Goal: Transaction & Acquisition: Purchase product/service

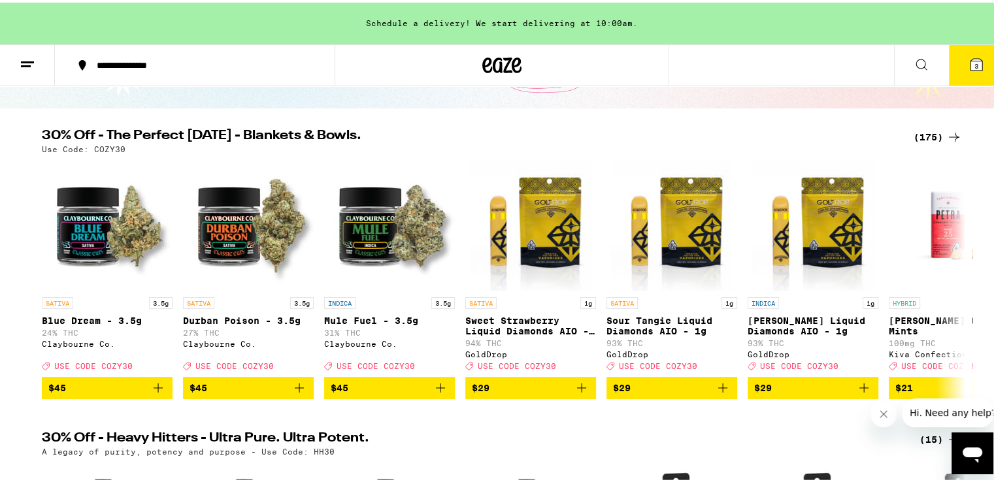
scroll to position [78, 0]
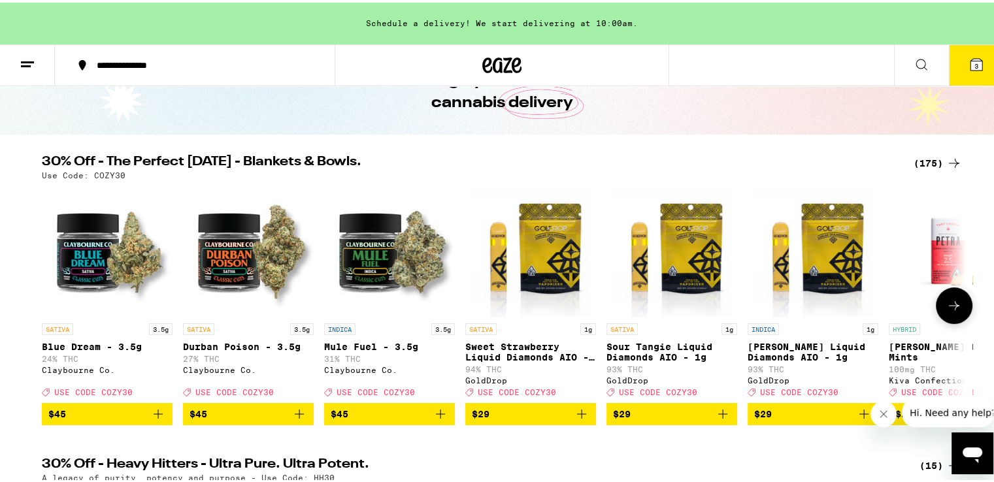
click at [946, 302] on icon at bounding box center [954, 303] width 16 height 16
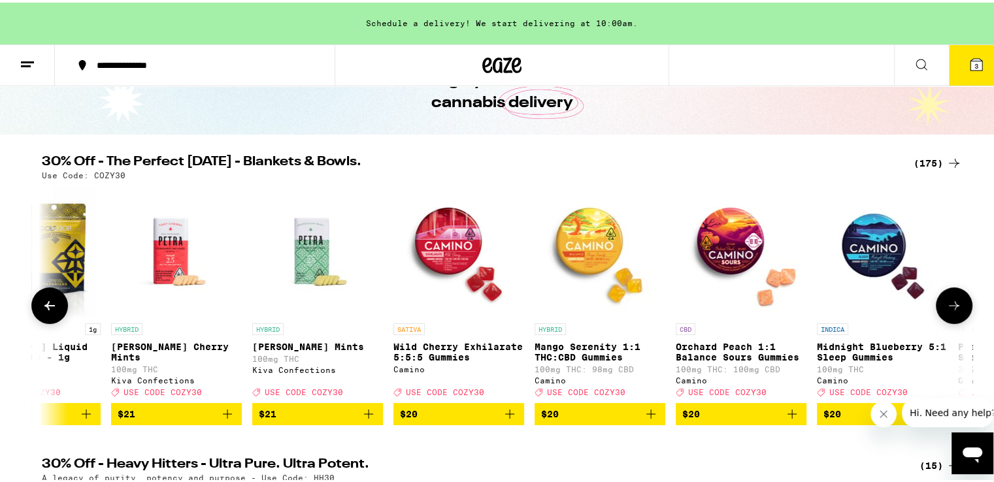
click at [946, 302] on icon at bounding box center [954, 303] width 16 height 16
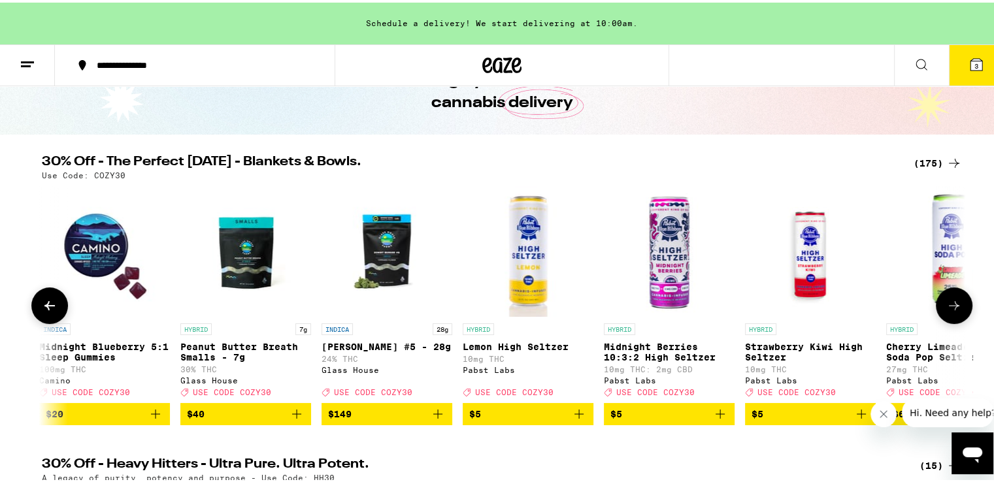
click at [946, 302] on icon at bounding box center [954, 303] width 16 height 16
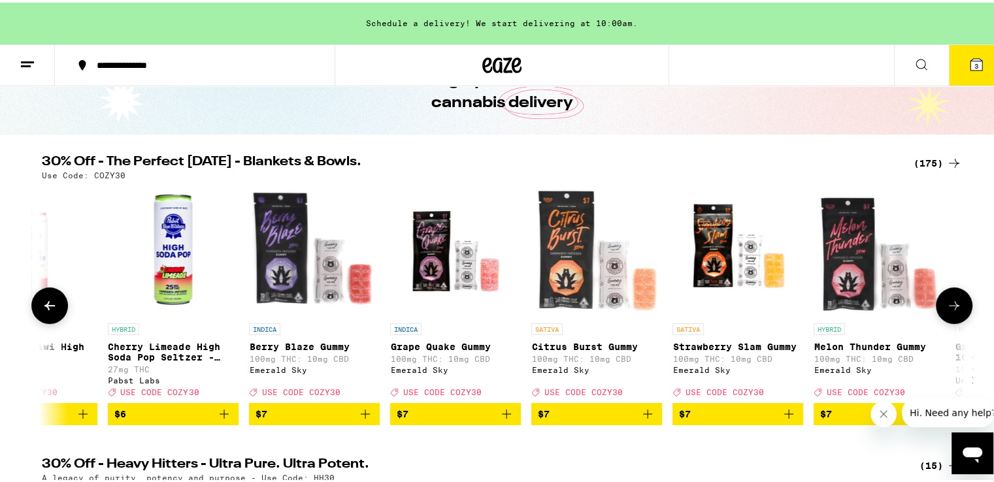
click at [946, 302] on icon at bounding box center [954, 303] width 16 height 16
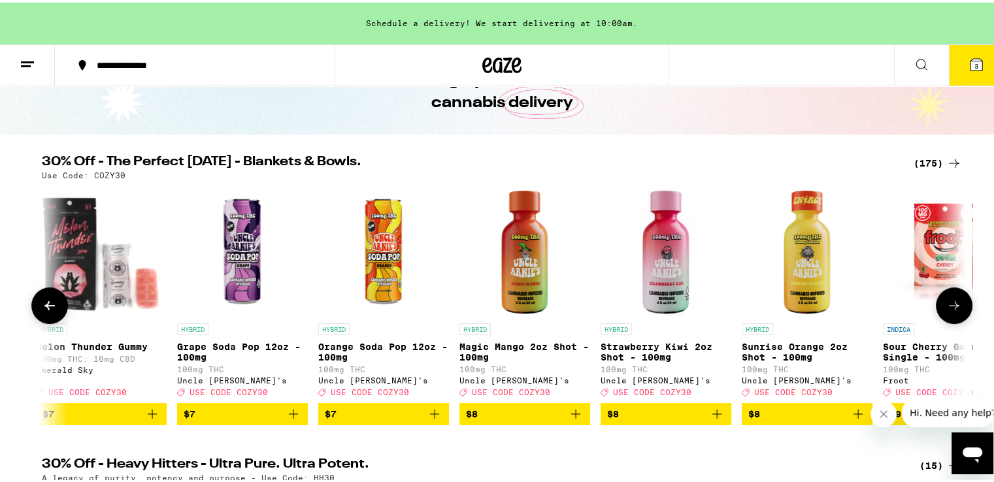
click at [946, 302] on icon at bounding box center [954, 303] width 16 height 16
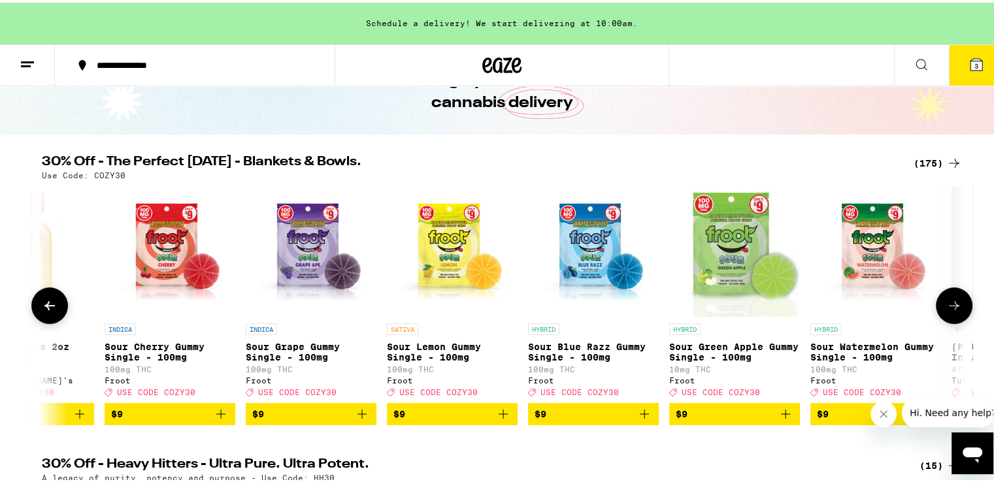
click at [946, 302] on icon at bounding box center [954, 303] width 16 height 16
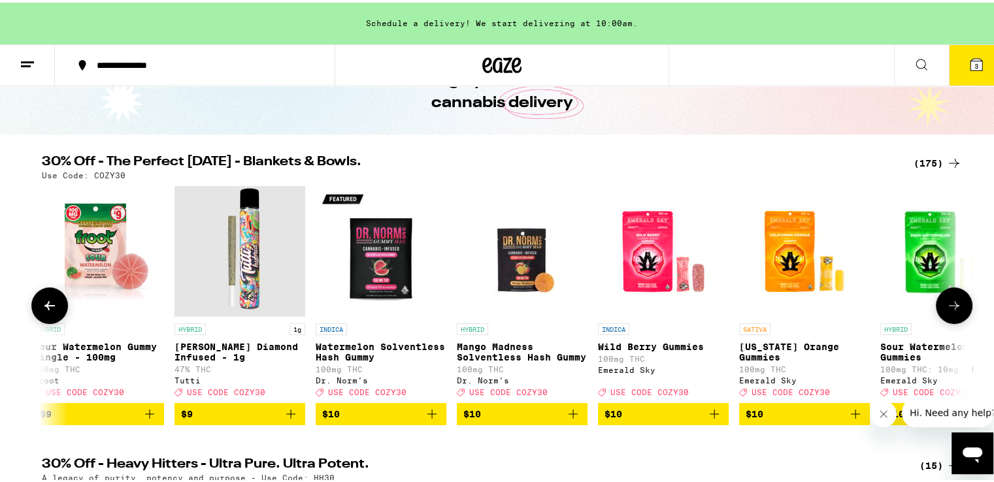
click at [946, 302] on icon at bounding box center [954, 303] width 16 height 16
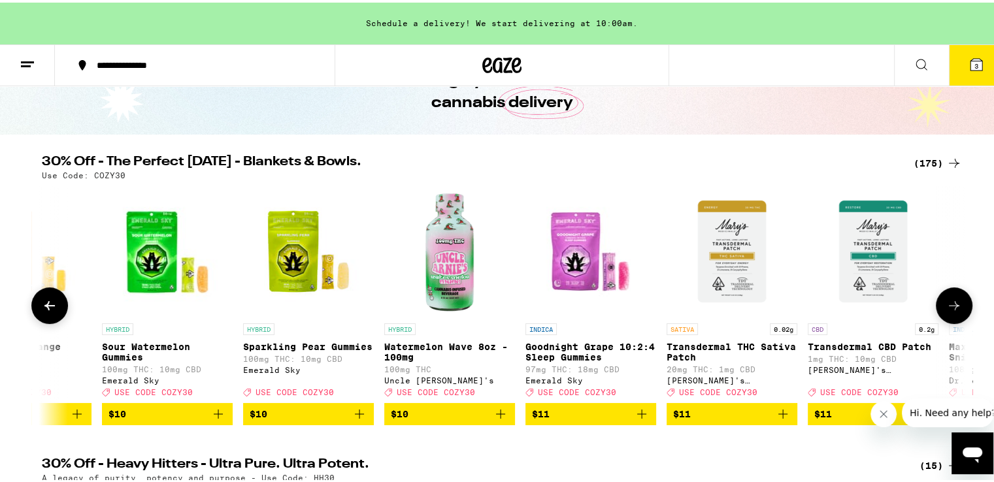
click at [946, 302] on icon at bounding box center [954, 303] width 16 height 16
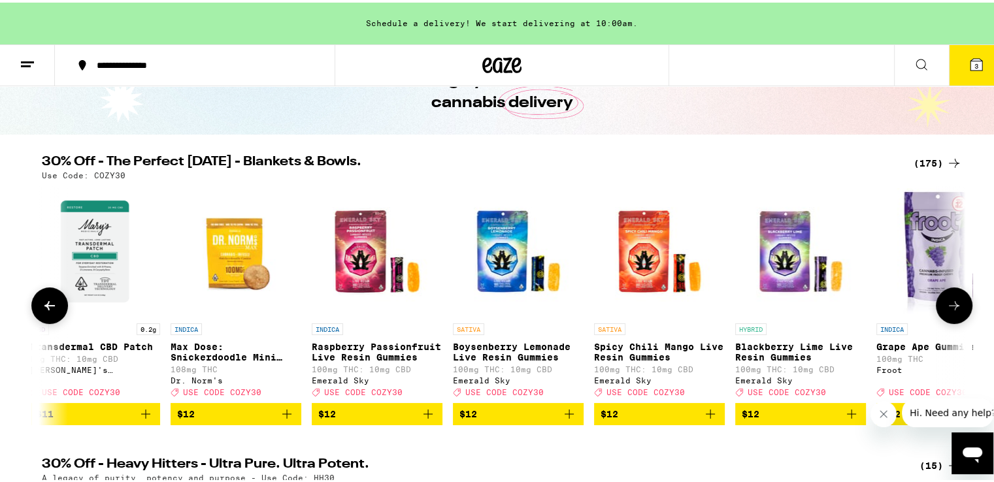
click at [946, 302] on icon at bounding box center [954, 303] width 16 height 16
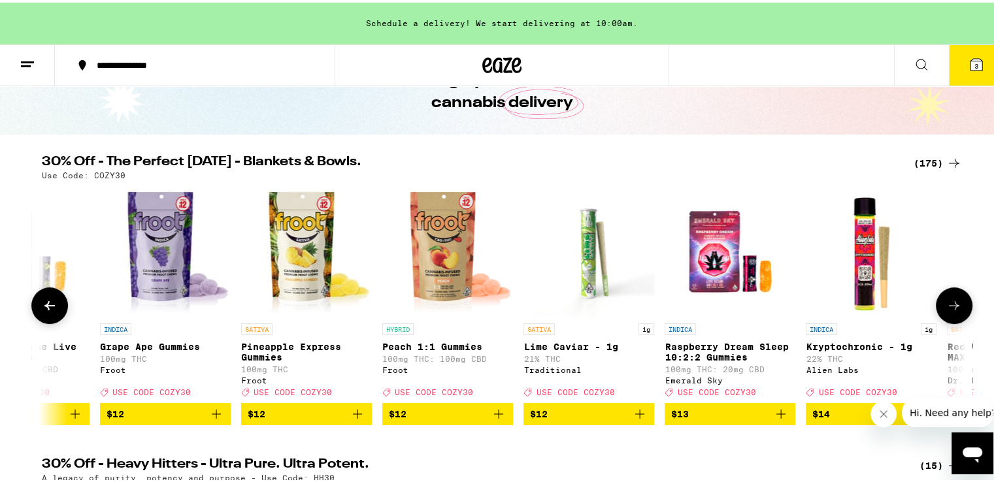
click at [946, 302] on icon at bounding box center [954, 303] width 16 height 16
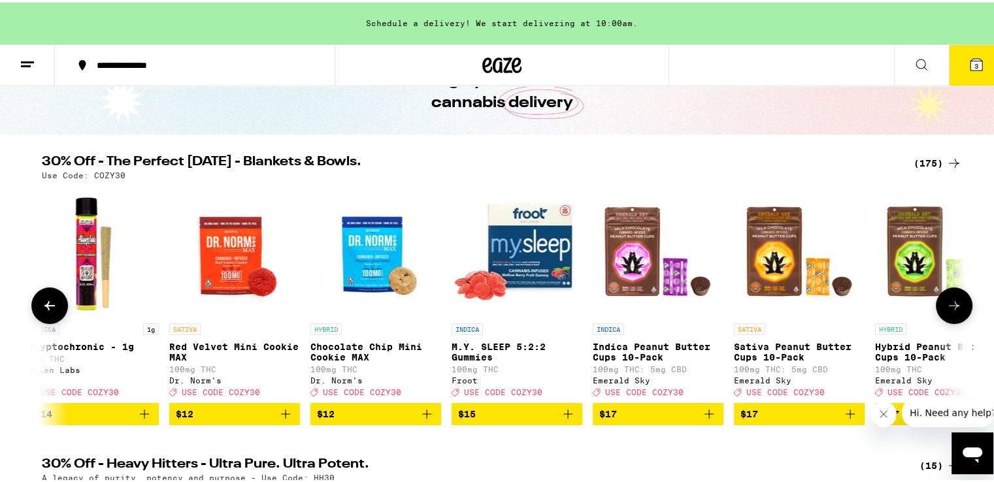
scroll to position [0, 7776]
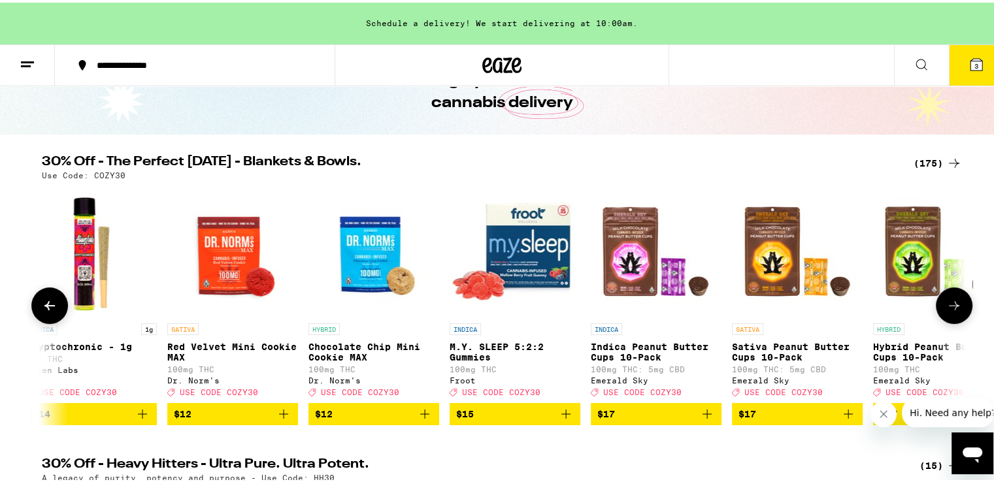
click at [946, 302] on icon at bounding box center [954, 303] width 16 height 16
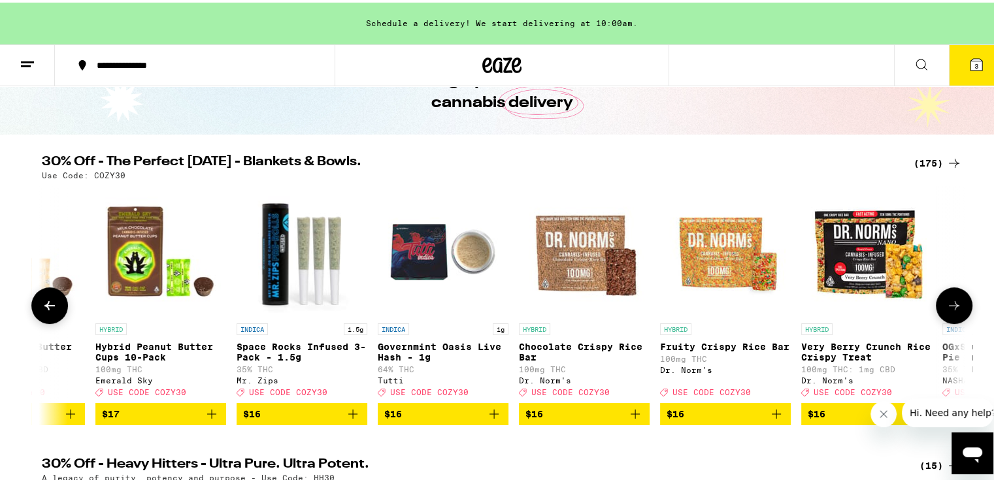
click at [946, 302] on icon at bounding box center [954, 303] width 16 height 16
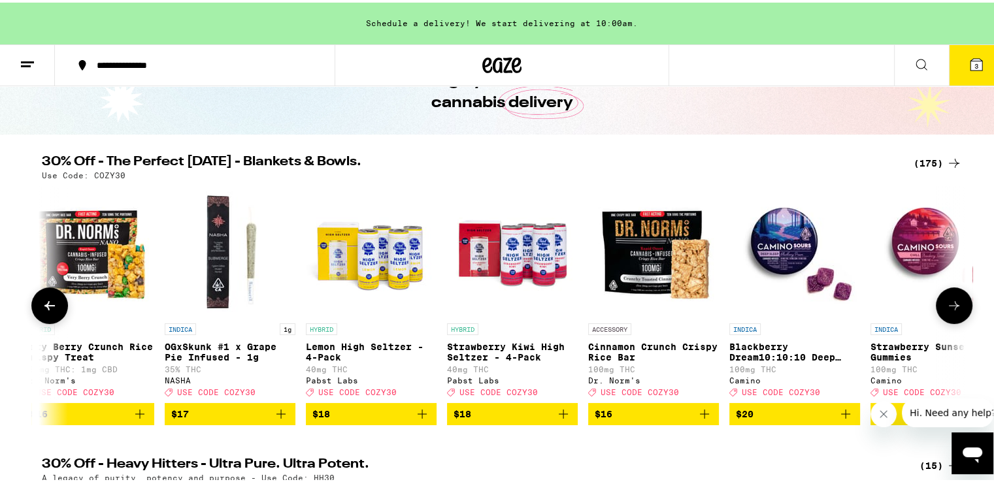
click at [946, 302] on icon at bounding box center [954, 303] width 16 height 16
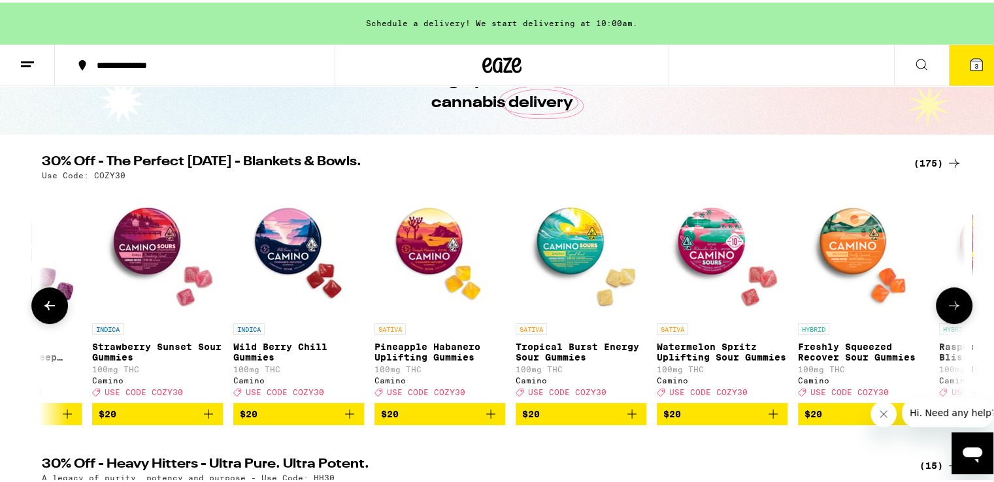
click at [946, 302] on icon at bounding box center [954, 303] width 16 height 16
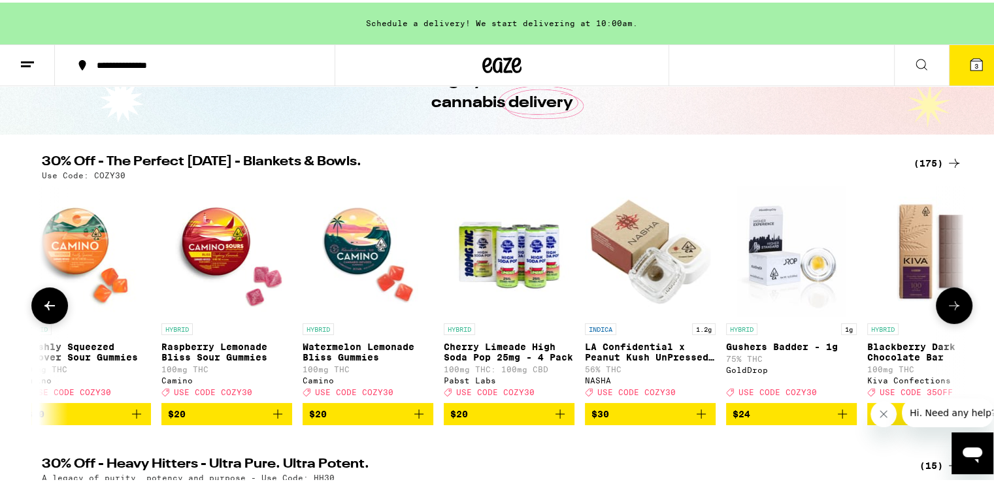
click at [946, 302] on icon at bounding box center [954, 303] width 16 height 16
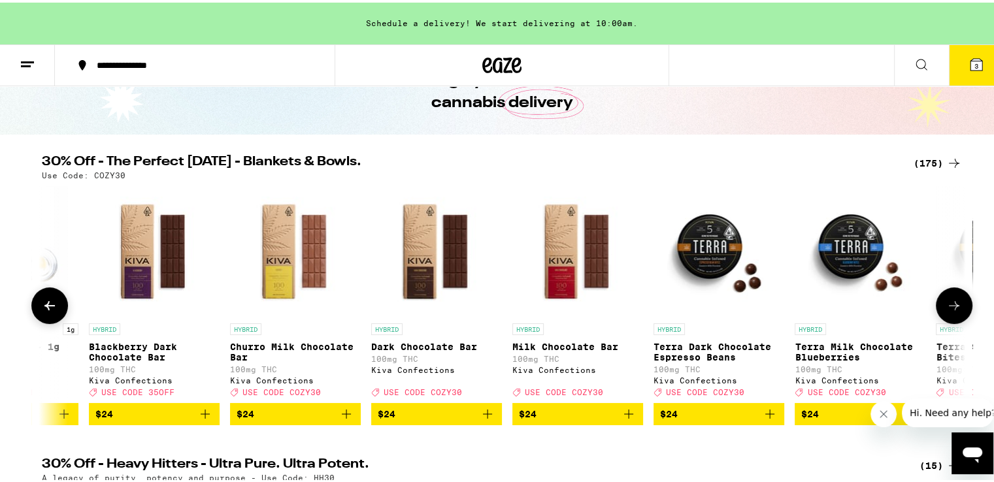
click at [946, 302] on icon at bounding box center [954, 303] width 16 height 16
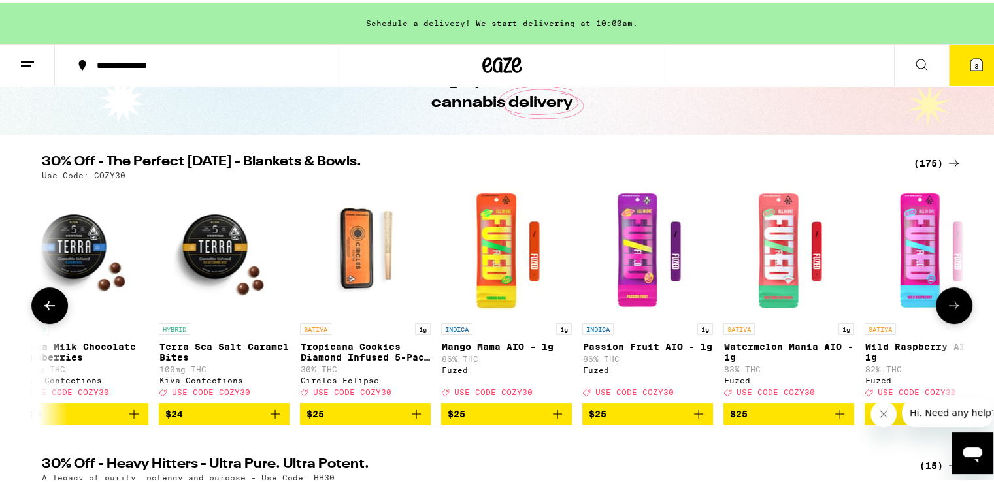
click at [946, 302] on icon at bounding box center [954, 303] width 16 height 16
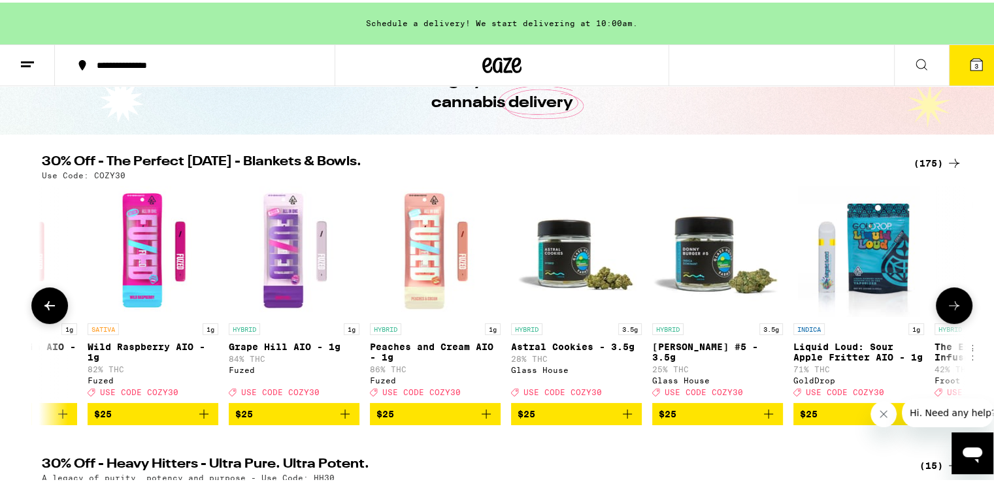
scroll to position [0, 13220]
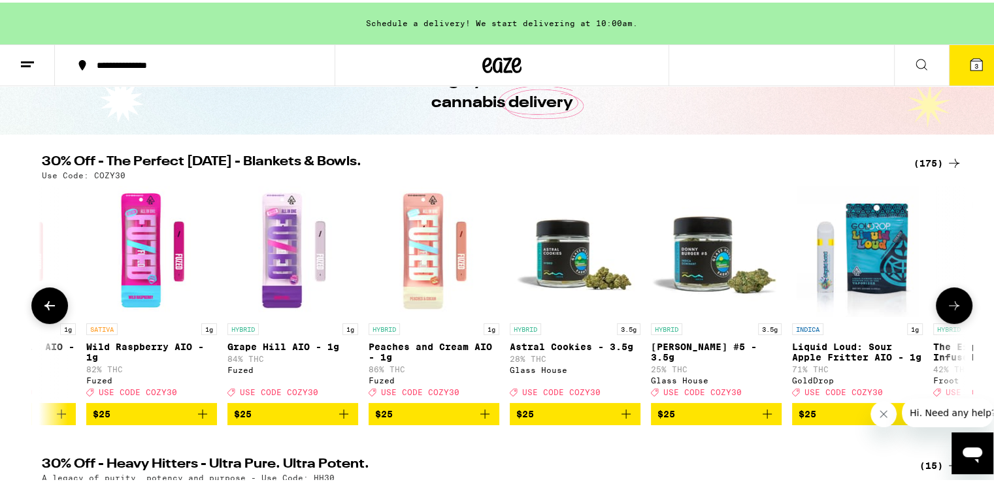
click at [946, 302] on icon at bounding box center [954, 303] width 16 height 16
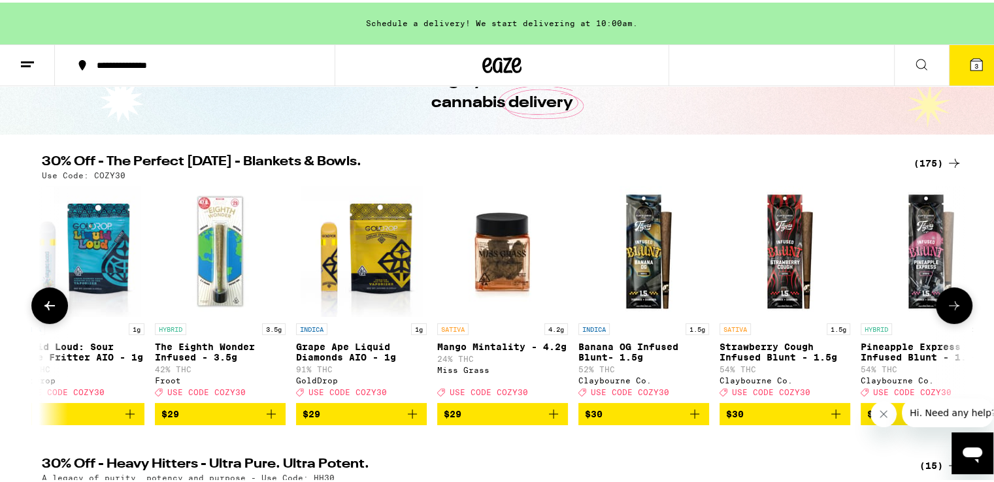
click at [946, 302] on icon at bounding box center [954, 303] width 16 height 16
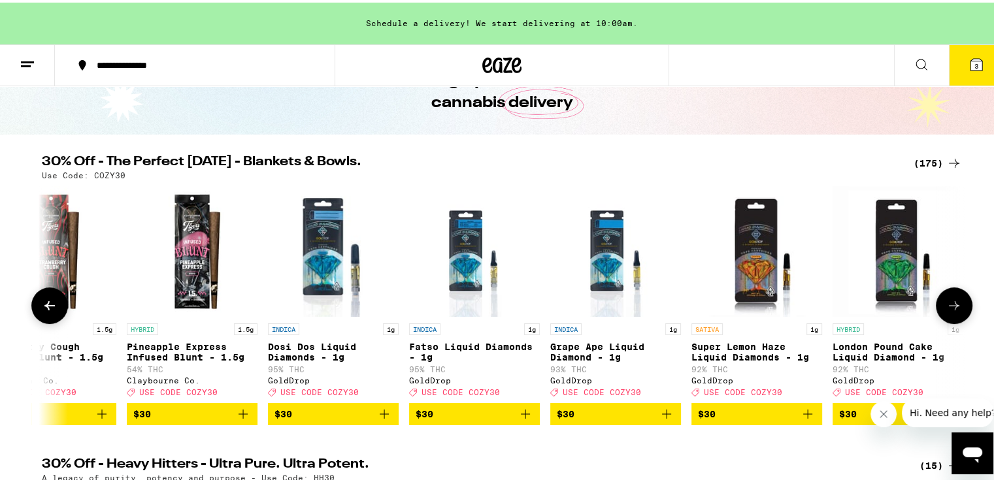
scroll to position [0, 14775]
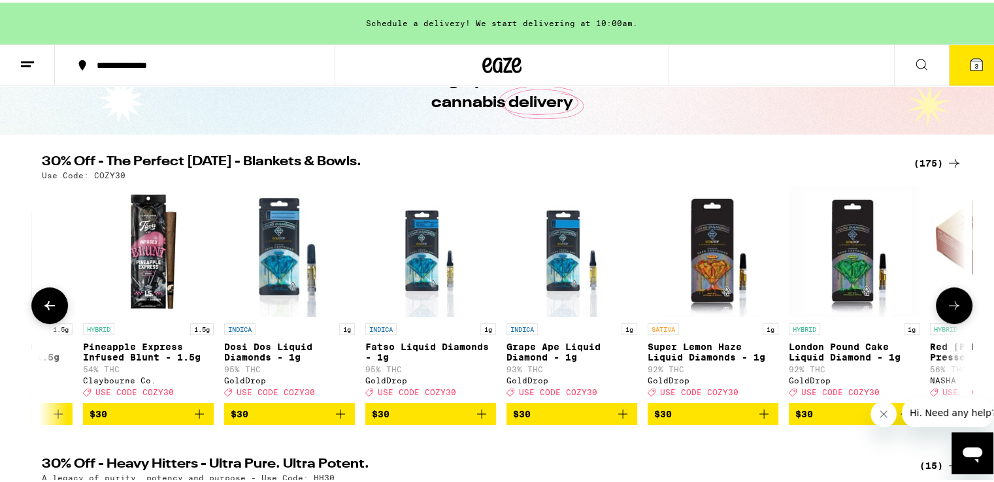
click at [946, 302] on icon at bounding box center [954, 303] width 16 height 16
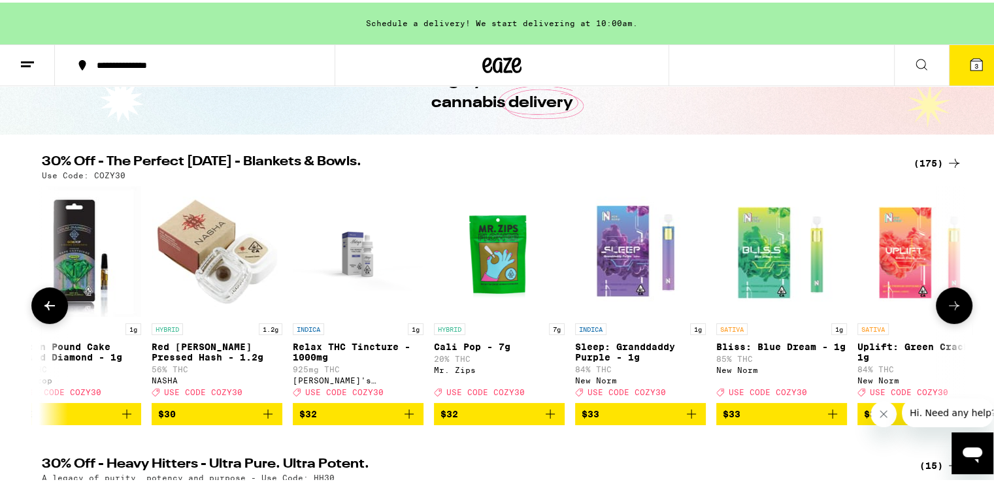
click at [946, 302] on icon at bounding box center [954, 303] width 16 height 16
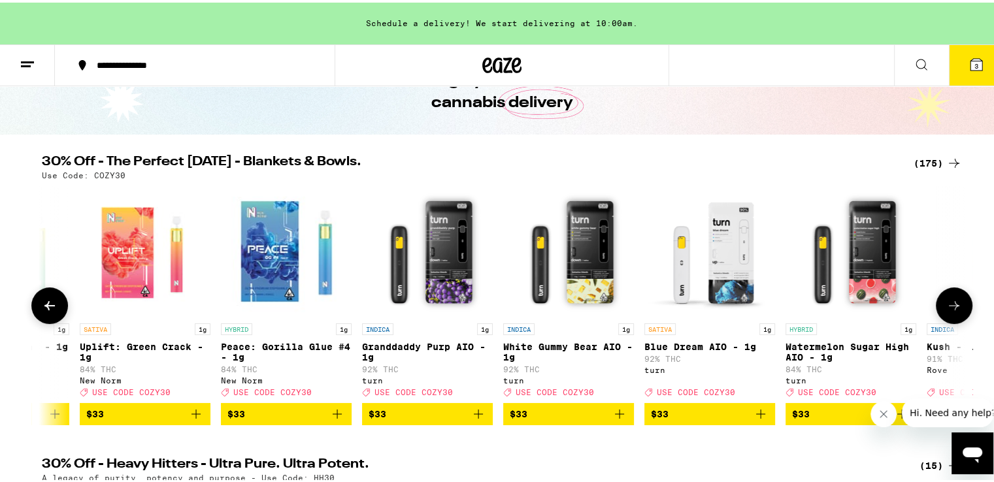
click at [946, 302] on icon at bounding box center [954, 303] width 16 height 16
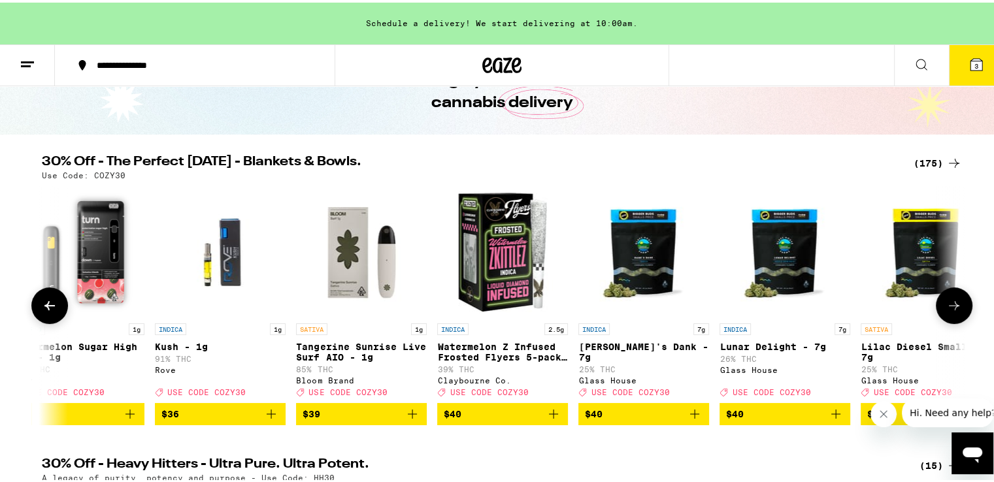
click at [946, 302] on icon at bounding box center [954, 303] width 16 height 16
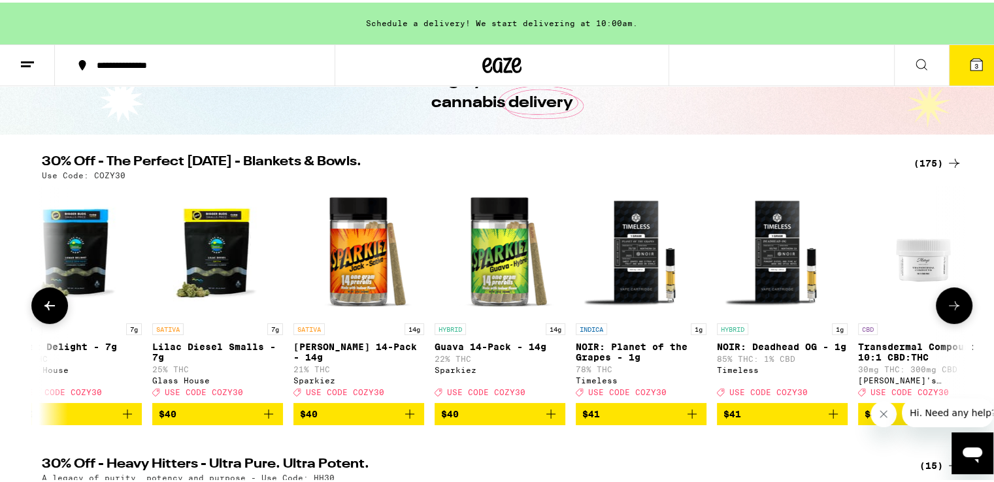
click at [946, 302] on icon at bounding box center [954, 303] width 16 height 16
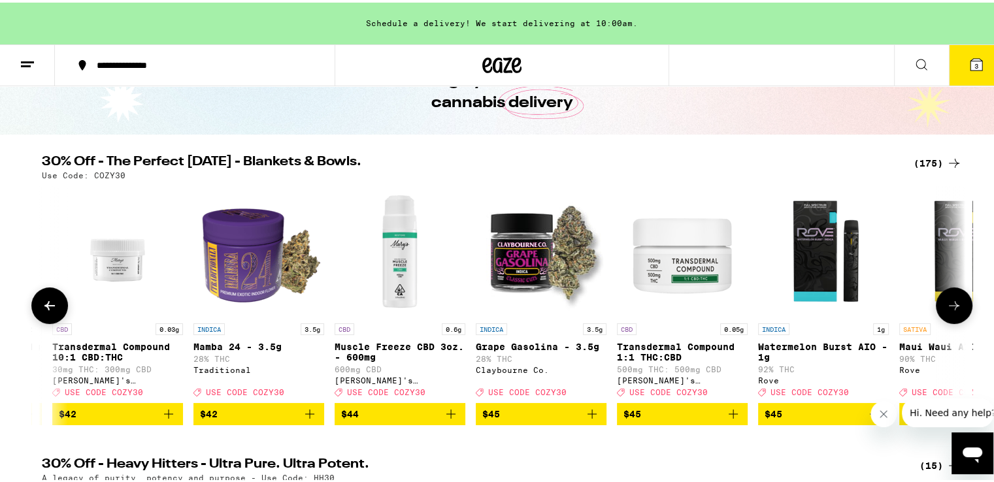
click at [946, 302] on icon at bounding box center [954, 303] width 16 height 16
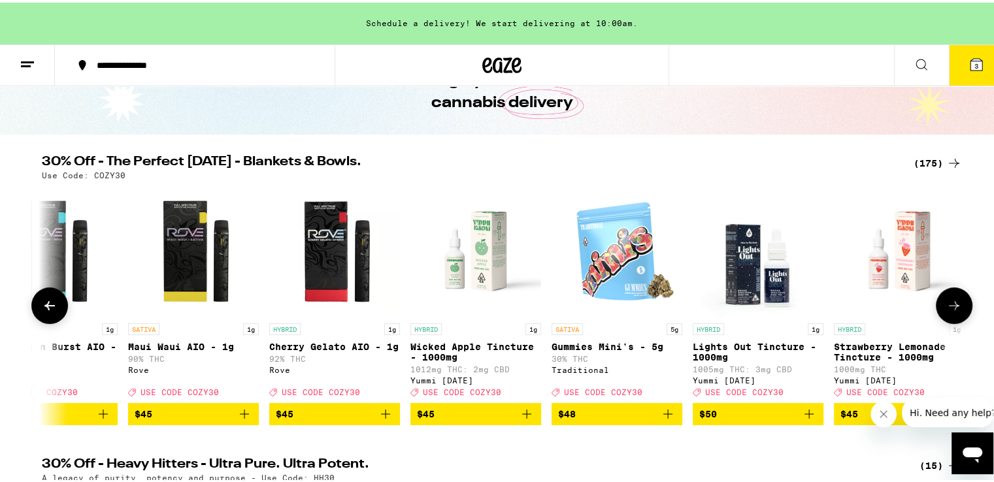
click at [946, 302] on icon at bounding box center [954, 303] width 16 height 16
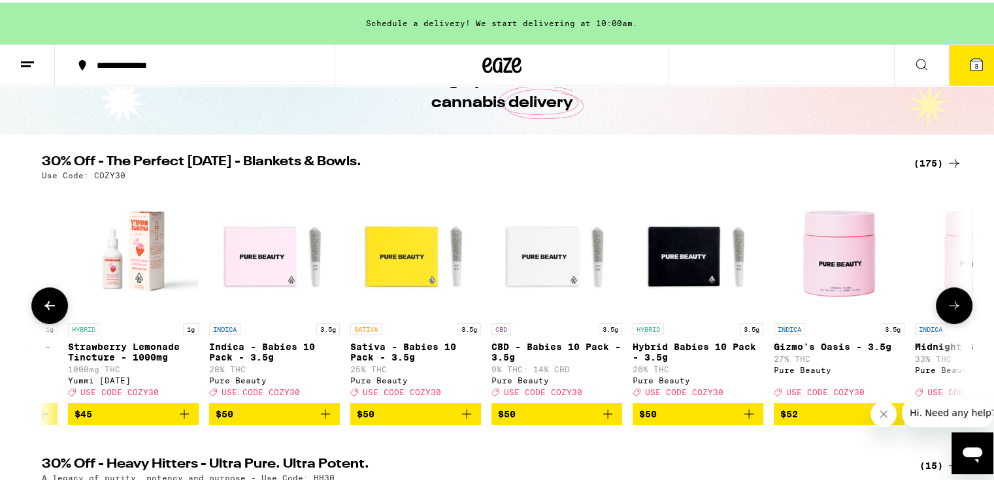
click at [946, 302] on icon at bounding box center [954, 303] width 16 height 16
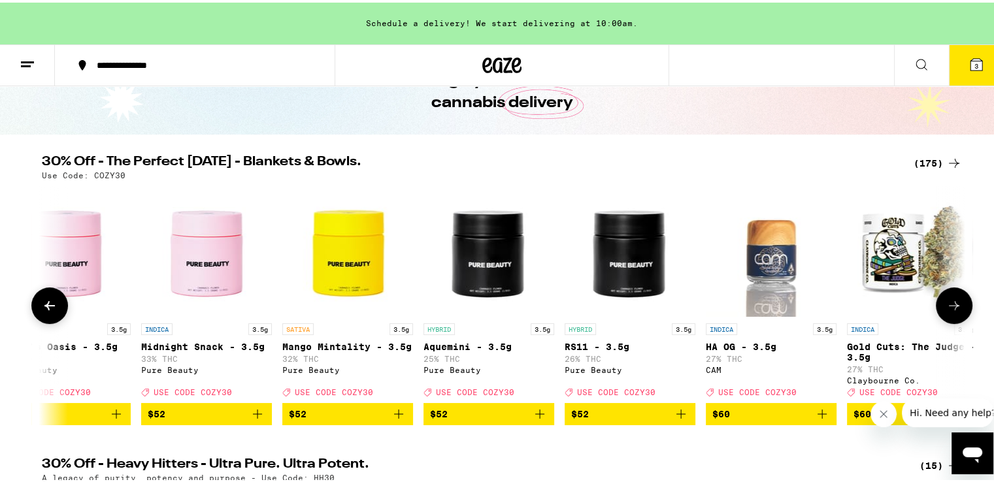
click at [946, 302] on icon at bounding box center [954, 303] width 16 height 16
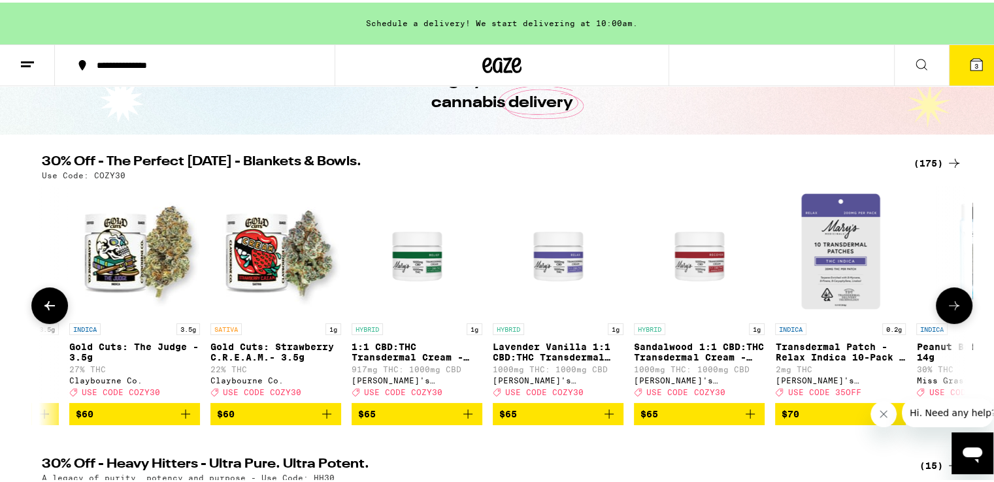
click at [946, 302] on icon at bounding box center [954, 303] width 16 height 16
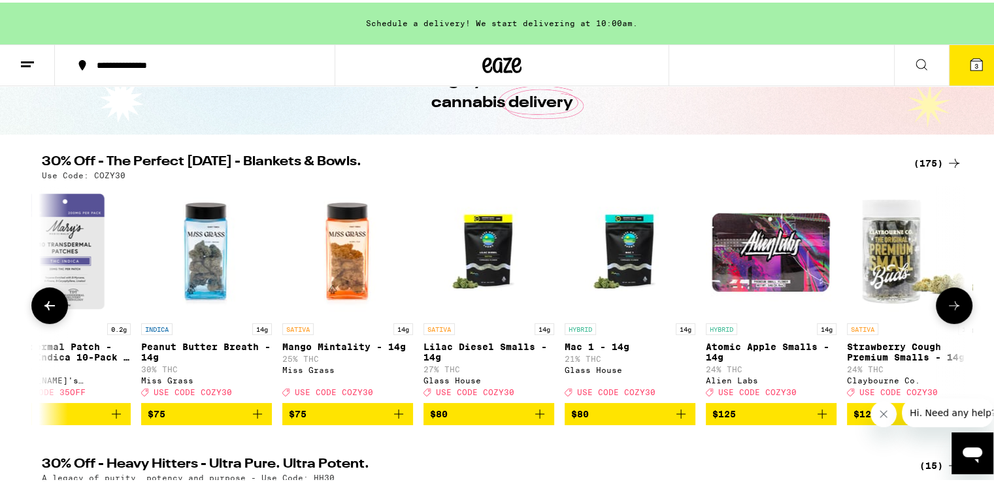
scroll to position [0, 22482]
